Goal: Use online tool/utility: Utilize a website feature to perform a specific function

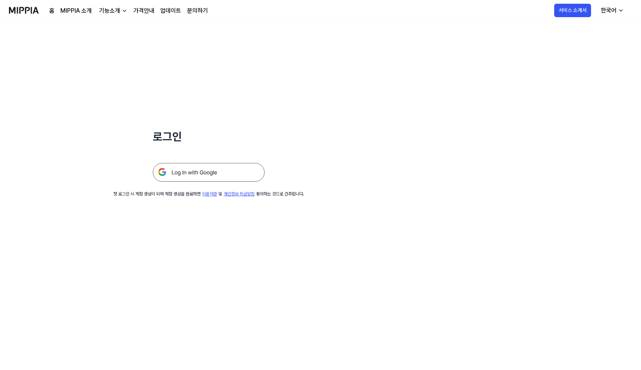
click at [180, 177] on img at bounding box center [209, 172] width 112 height 19
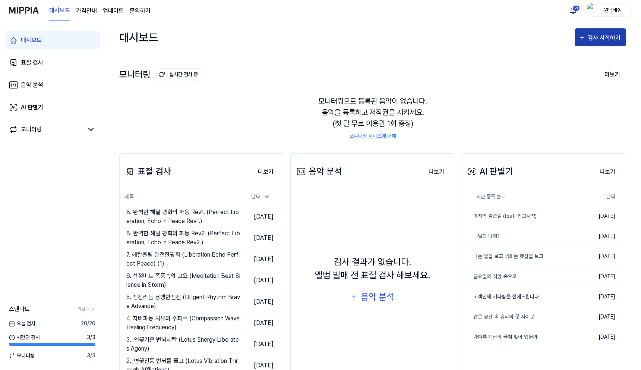
click at [599, 38] on div "검사 시작하기" at bounding box center [605, 38] width 35 height 10
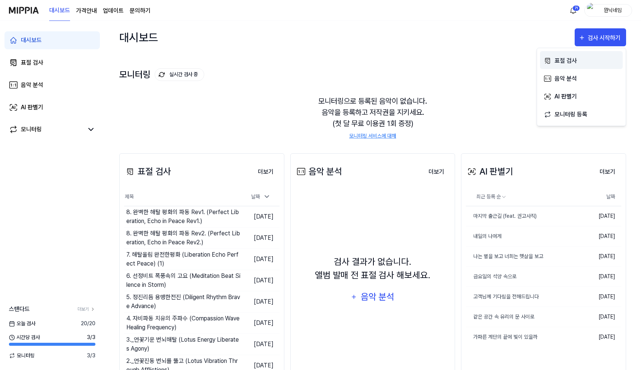
click at [564, 61] on div "표절 검사" at bounding box center [587, 61] width 65 height 10
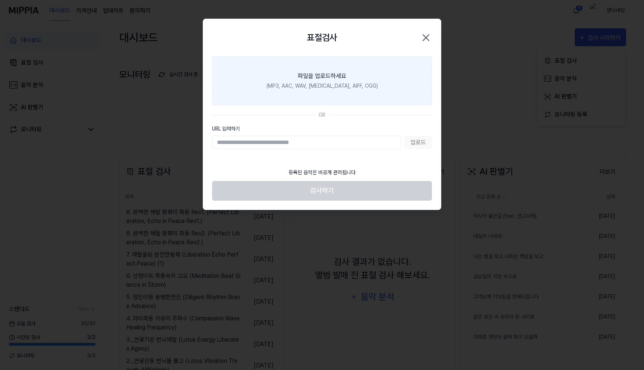
click at [365, 72] on label "파일을 업로드하세요 (MP3, AAC, WAV, FLAC, AIFF, OGG)" at bounding box center [322, 80] width 220 height 49
click at [0, 0] on input "파일을 업로드하세요 (MP3, AAC, WAV, FLAC, AIFF, OGG)" at bounding box center [0, 0] width 0 height 0
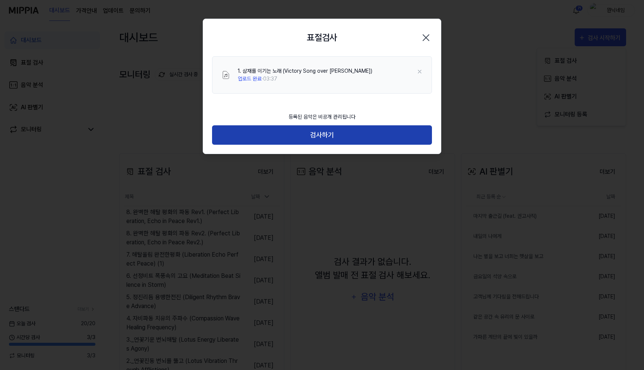
click at [308, 135] on button "검사하기" at bounding box center [322, 135] width 220 height 20
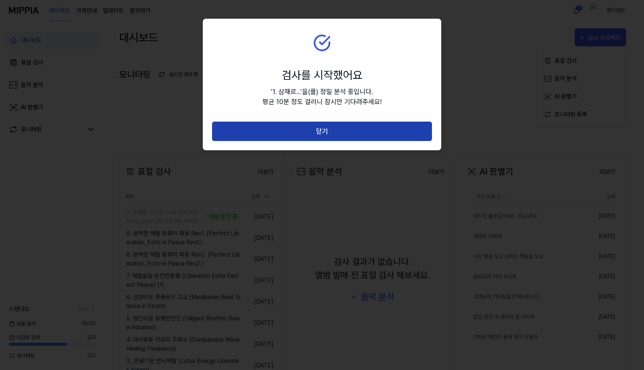
click at [271, 135] on button "닫기" at bounding box center [322, 132] width 220 height 20
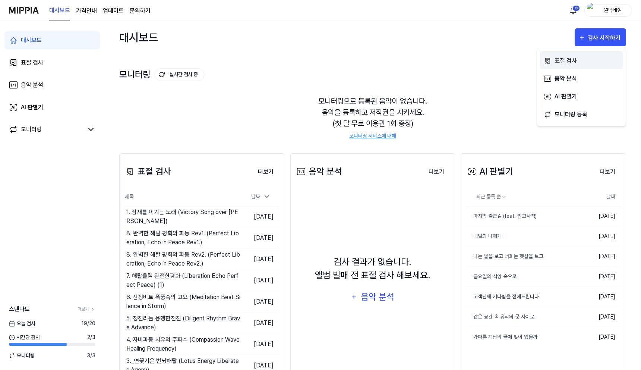
click at [570, 62] on div "표절 검사" at bounding box center [587, 61] width 65 height 10
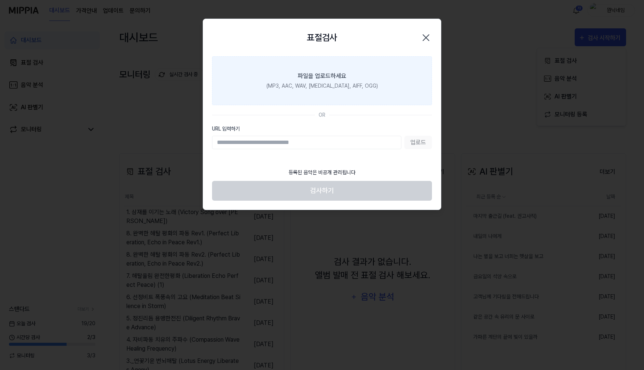
click at [344, 76] on div "파일을 업로드하세요" at bounding box center [322, 76] width 48 height 9
click at [0, 0] on input "파일을 업로드하세요 (MP3, AAC, WAV, FLAC, AIFF, OGG)" at bounding box center [0, 0] width 0 height 0
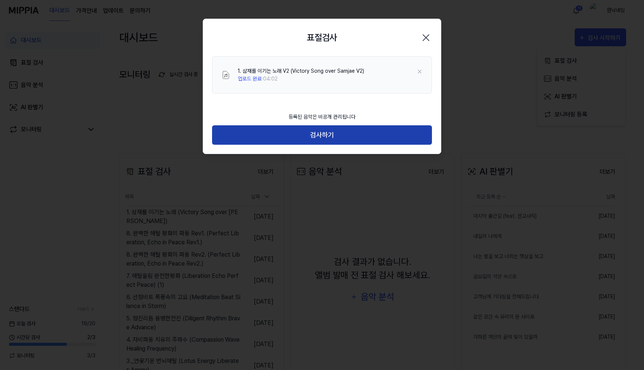
click at [277, 139] on button "검사하기" at bounding box center [322, 135] width 220 height 20
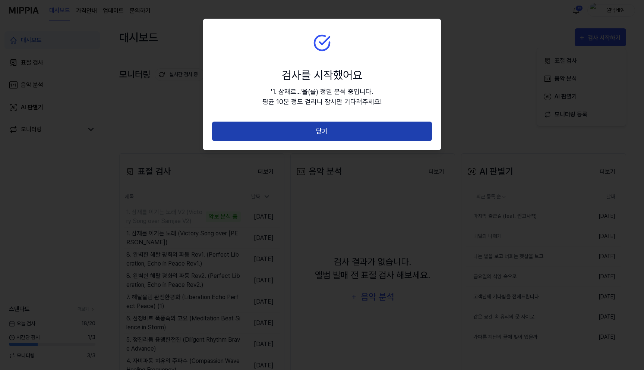
click at [381, 125] on button "닫기" at bounding box center [322, 132] width 220 height 20
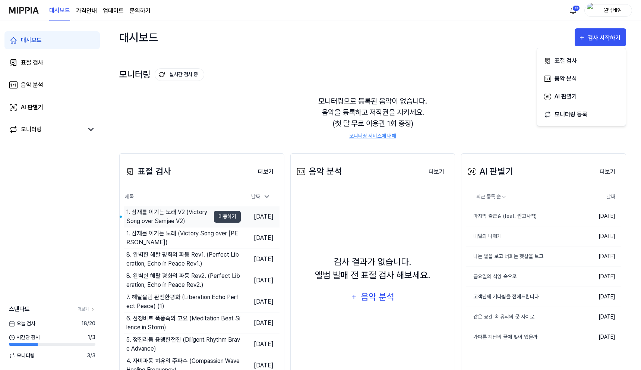
click at [177, 215] on div "1. 삼재를 이기는 노래 V2 (Victory Song over Samjae V2)" at bounding box center [168, 217] width 84 height 18
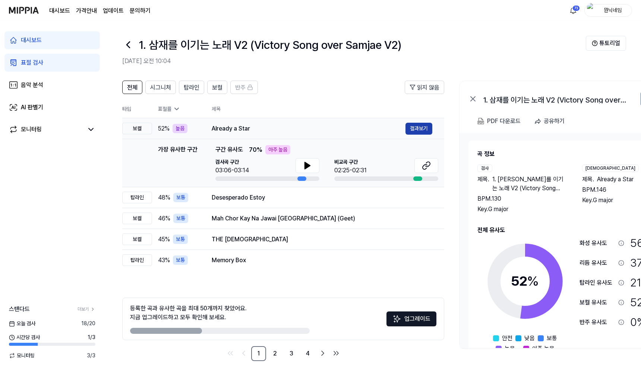
click at [411, 131] on button "결과보기" at bounding box center [419, 129] width 27 height 12
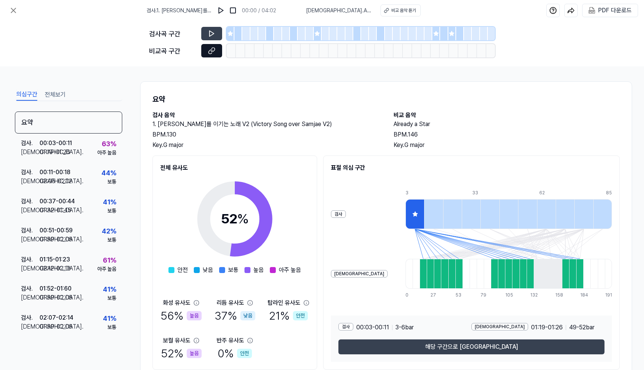
click at [214, 46] on button at bounding box center [211, 50] width 21 height 13
click at [212, 53] on icon at bounding box center [211, 50] width 7 height 7
click at [15, 13] on icon at bounding box center [13, 10] width 9 height 9
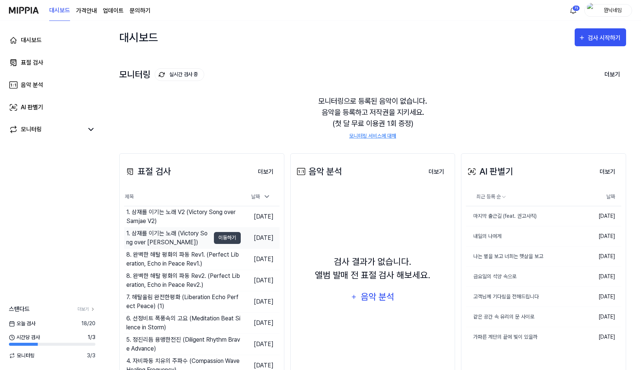
click at [172, 235] on div "1. 삼재를 이기는 노래 (Victory Song over Samjae)" at bounding box center [168, 238] width 84 height 18
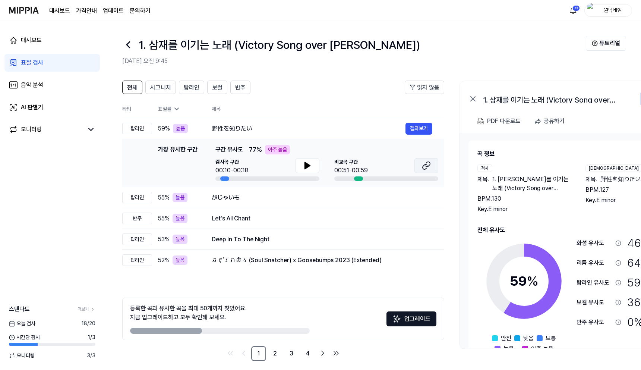
click at [430, 167] on icon at bounding box center [426, 165] width 9 height 9
click at [305, 167] on icon at bounding box center [307, 165] width 5 height 7
